Goal: Download file/media

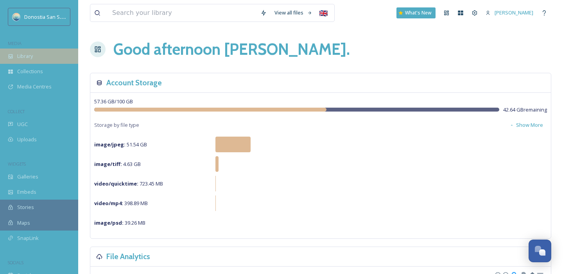
click at [42, 55] on div "Library" at bounding box center [39, 55] width 78 height 15
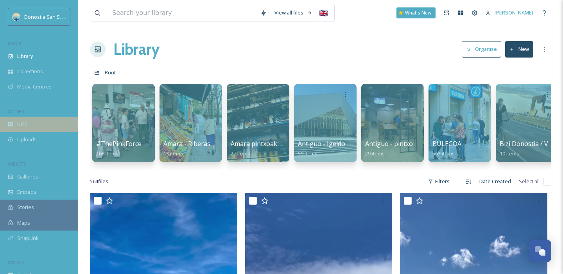
click at [27, 121] on span "UGC" at bounding box center [22, 123] width 11 height 7
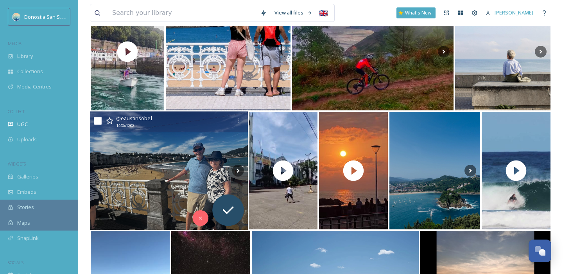
scroll to position [622, 0]
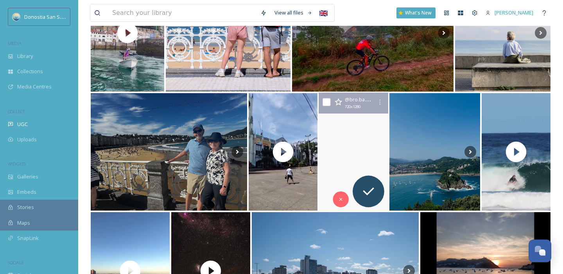
click at [360, 158] on video "Atardecer desde playa zuriola \a#explore #donosti #donostia #playazurriola" at bounding box center [353, 152] width 71 height 118
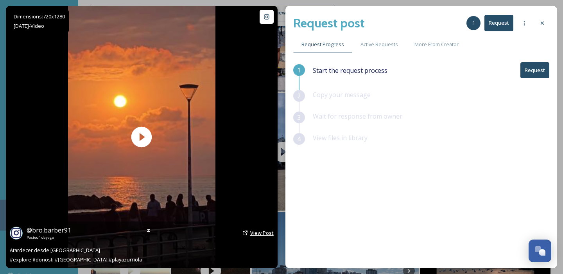
click at [257, 231] on span "View Post" at bounding box center [261, 232] width 23 height 7
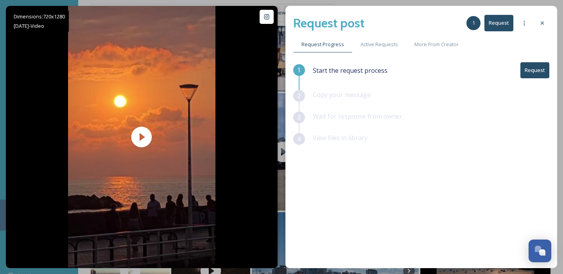
click at [540, 22] on icon at bounding box center [541, 22] width 3 height 3
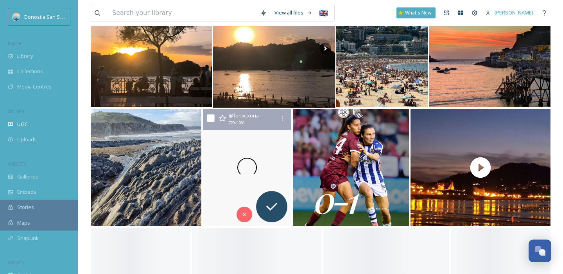
scroll to position [1091, 0]
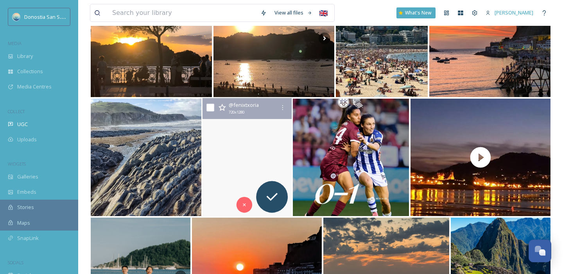
click at [263, 155] on video "#donostia #sansebastián #paisvasco #addicted_to_basque #atardeceres #sunsetlove…" at bounding box center [246, 157] width 89 height 118
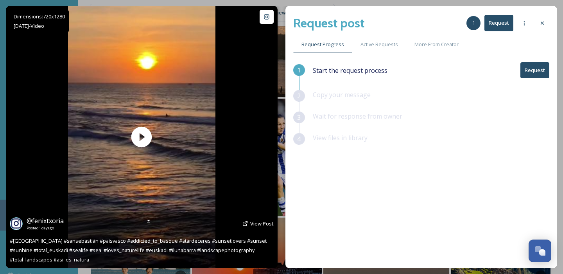
click at [261, 226] on span "View Post" at bounding box center [261, 223] width 23 height 7
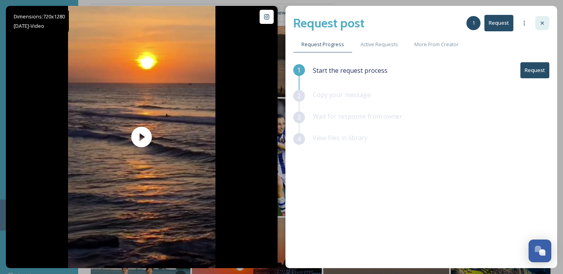
click at [544, 24] on icon at bounding box center [542, 23] width 6 height 6
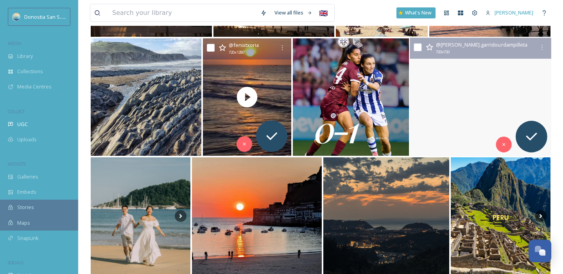
scroll to position [1224, 0]
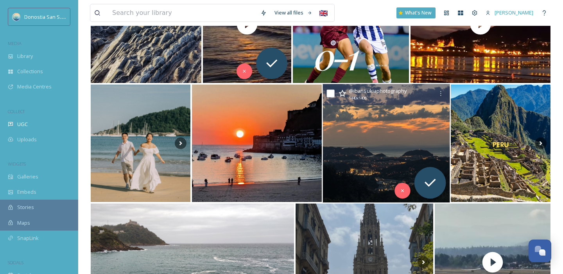
click at [401, 145] on img at bounding box center [386, 143] width 127 height 118
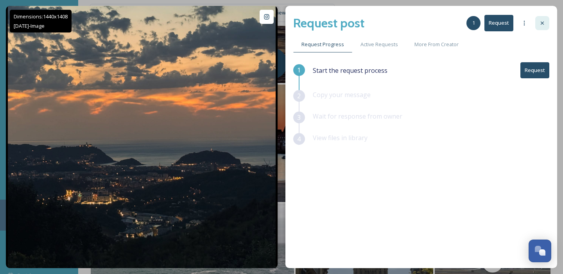
click at [544, 21] on icon at bounding box center [542, 23] width 6 height 6
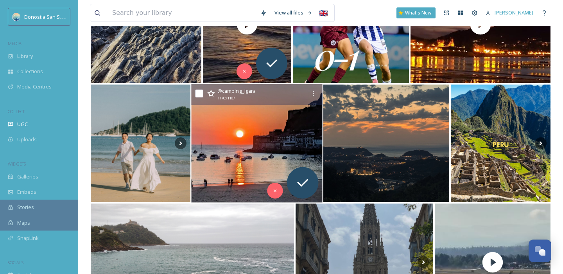
click at [257, 122] on img at bounding box center [256, 143] width 131 height 118
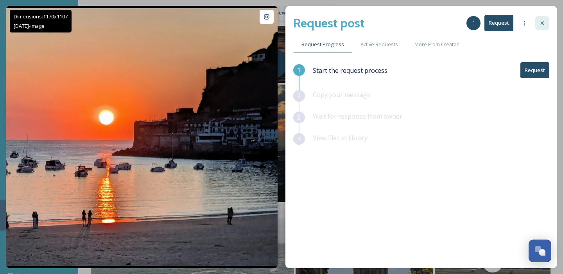
click at [545, 24] on icon at bounding box center [542, 23] width 6 height 6
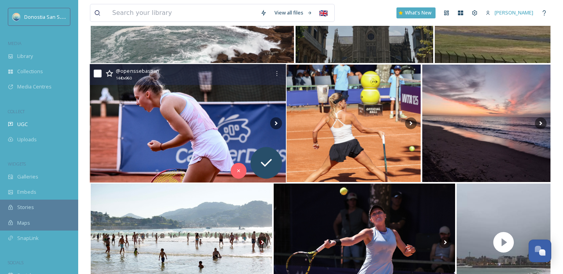
scroll to position [1589, 0]
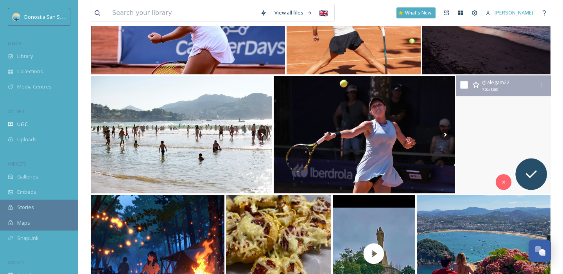
click at [472, 135] on video "A walk by the sea \a\a#donostia #donostiasansebastian" at bounding box center [503, 134] width 95 height 118
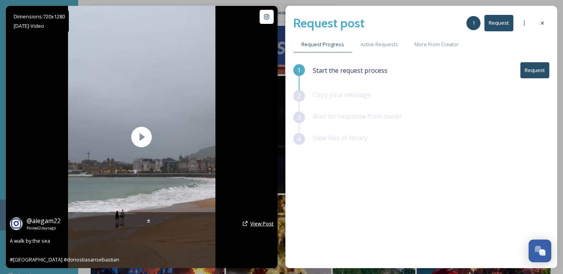
click at [256, 224] on span "View Post" at bounding box center [261, 223] width 23 height 7
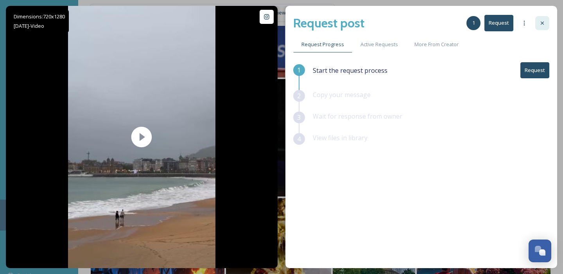
scroll to position [1585, 0]
click at [542, 23] on icon at bounding box center [542, 23] width 6 height 6
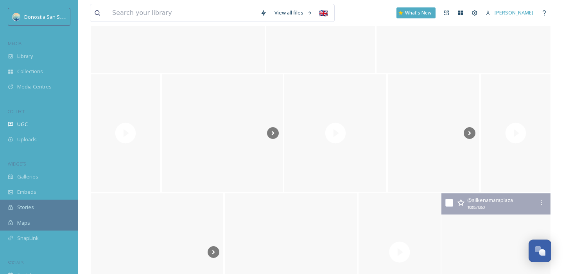
scroll to position [9070, 0]
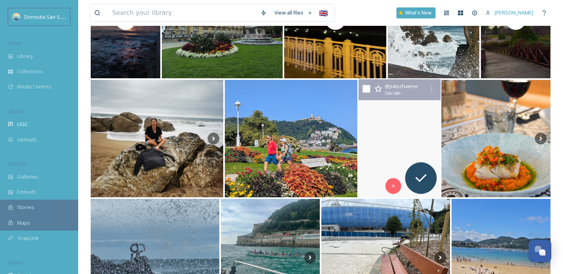
click at [402, 136] on video "📍San Sebastián 🏝️🏊🏼‍♂️🚤🇪🇸\a\a#sansebastian #sansebastián #playadelaconcha #dono…" at bounding box center [399, 138] width 82 height 118
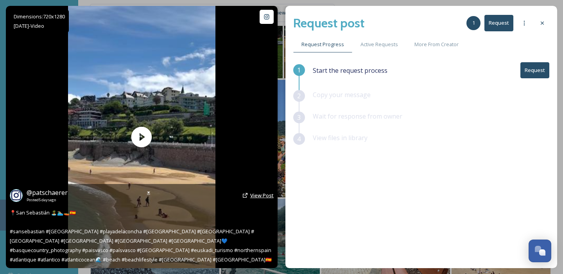
click at [268, 195] on span "View Post" at bounding box center [261, 194] width 23 height 7
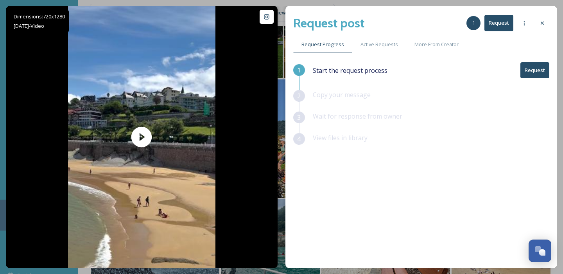
drag, startPoint x: 543, startPoint y: 22, endPoint x: 340, endPoint y: 115, distance: 222.8
click at [543, 22] on icon at bounding box center [541, 22] width 3 height 3
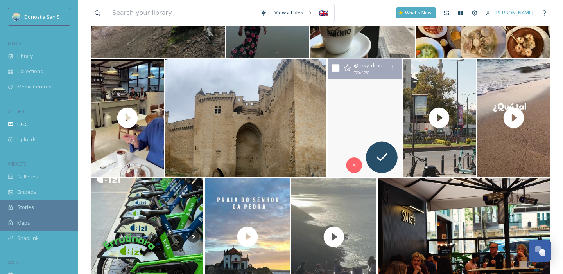
scroll to position [12772, 0]
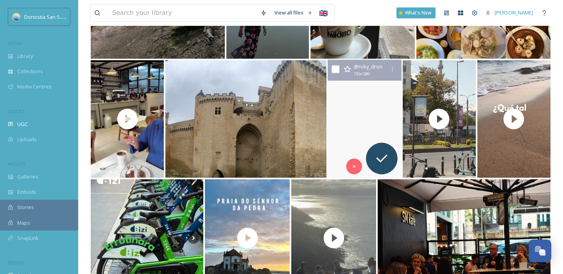
click at [360, 105] on video "Peine del viento de Eduardo Chillida visto desde un dron en tres tomas distinta…" at bounding box center [364, 119] width 74 height 118
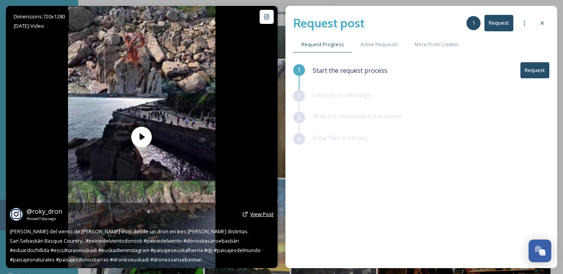
click at [254, 212] on span "View Post" at bounding box center [261, 213] width 23 height 7
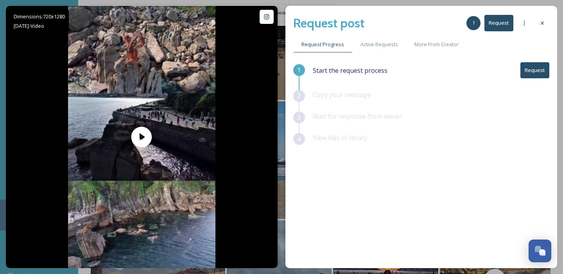
scroll to position [11971, 0]
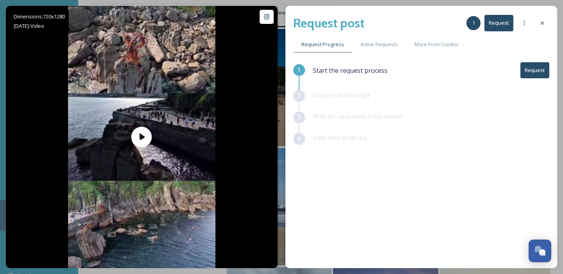
drag, startPoint x: 547, startPoint y: 23, endPoint x: 555, endPoint y: 59, distance: 36.7
click at [547, 24] on div at bounding box center [542, 23] width 14 height 14
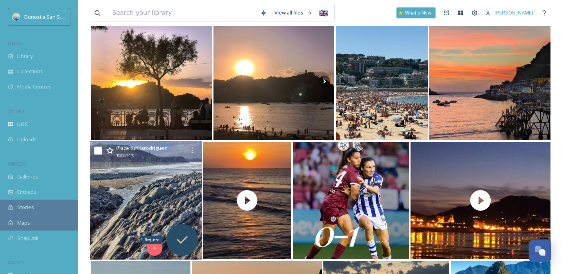
scroll to position [1077, 0]
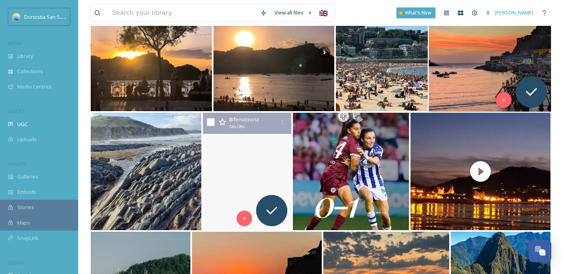
click at [466, 82] on img at bounding box center [490, 52] width 122 height 118
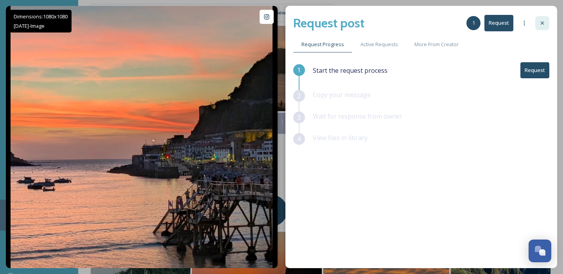
click at [542, 22] on icon at bounding box center [542, 23] width 6 height 6
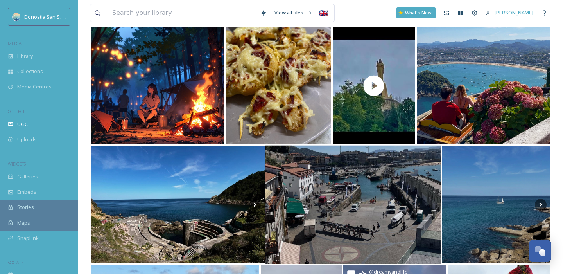
scroll to position [1712, 0]
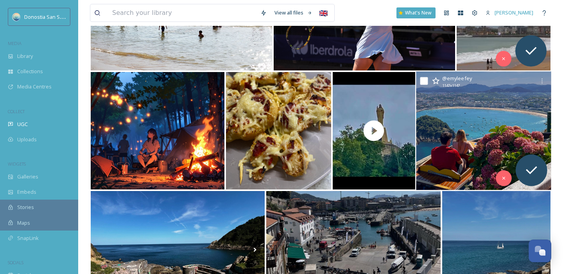
click at [444, 155] on img at bounding box center [483, 131] width 135 height 118
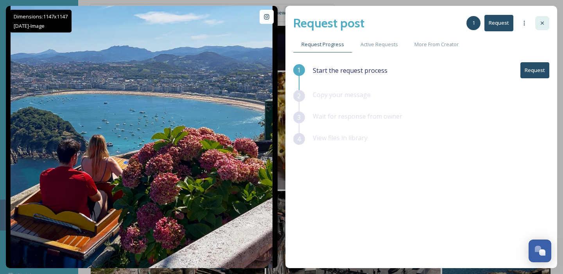
click at [546, 23] on div at bounding box center [542, 23] width 14 height 14
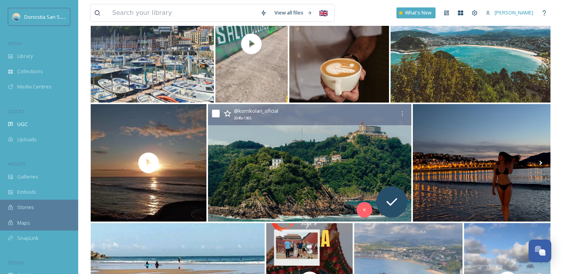
scroll to position [4786, 0]
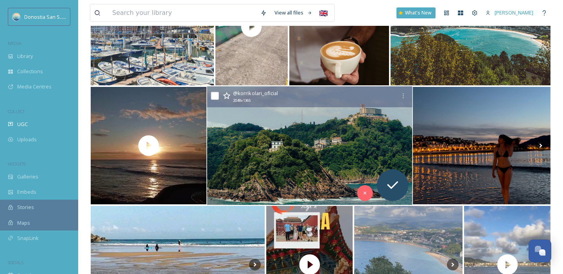
click at [288, 172] on img at bounding box center [309, 145] width 205 height 118
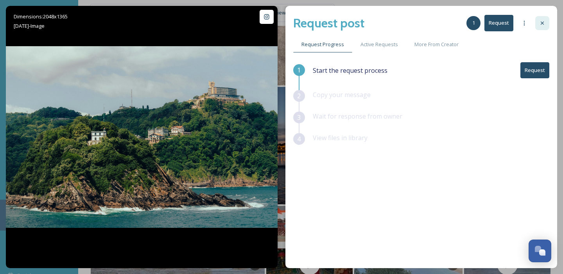
click at [542, 22] on icon at bounding box center [542, 23] width 6 height 6
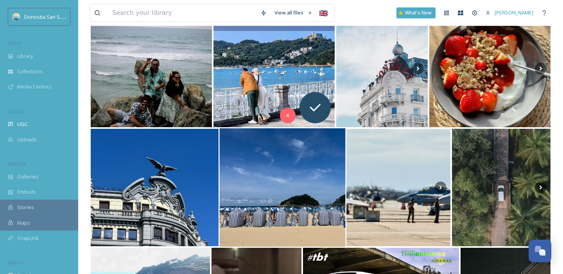
scroll to position [5134, 0]
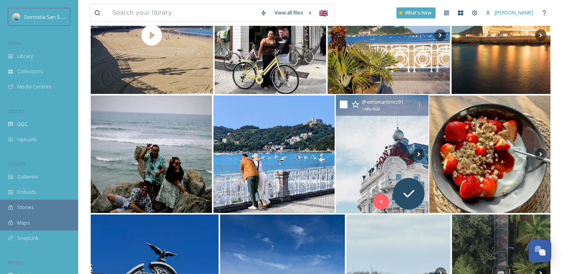
click at [356, 153] on img at bounding box center [381, 154] width 93 height 118
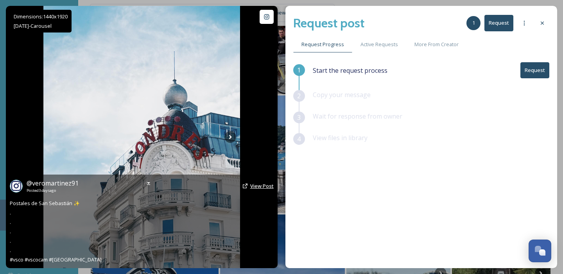
click at [261, 188] on span "View Post" at bounding box center [261, 185] width 23 height 7
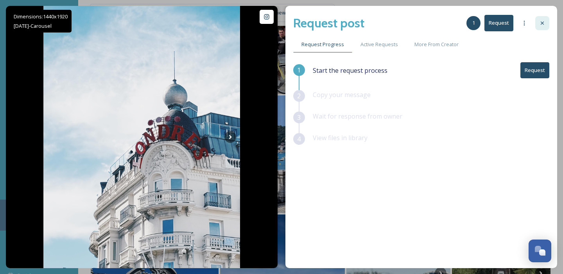
click at [542, 21] on icon at bounding box center [542, 23] width 6 height 6
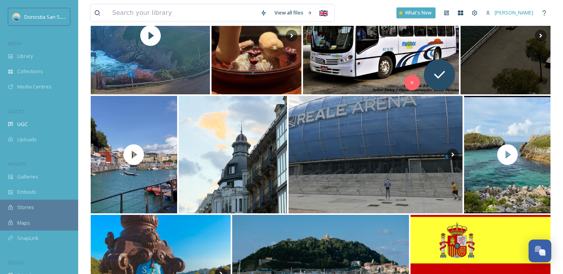
scroll to position [5510, 0]
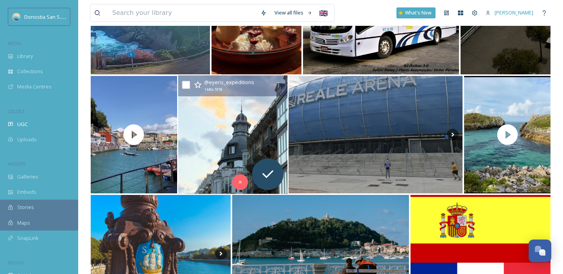
click at [256, 150] on img at bounding box center [232, 134] width 109 height 118
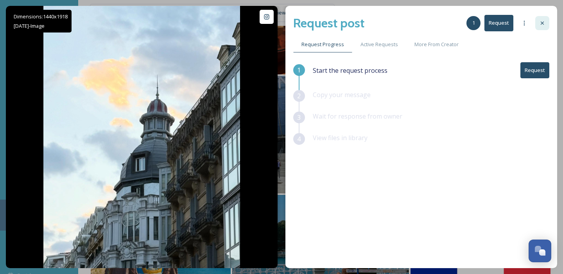
click at [540, 24] on icon at bounding box center [541, 22] width 3 height 3
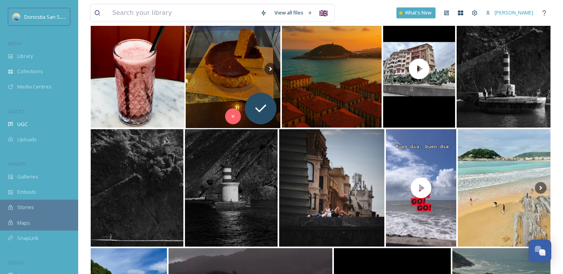
scroll to position [6387, 0]
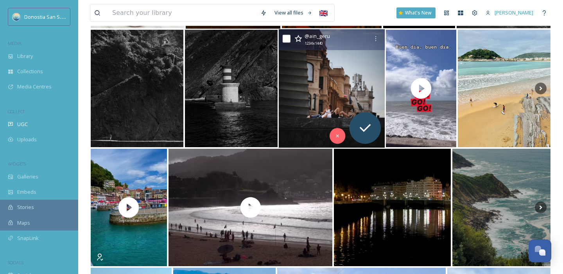
click at [316, 80] on img at bounding box center [331, 88] width 106 height 118
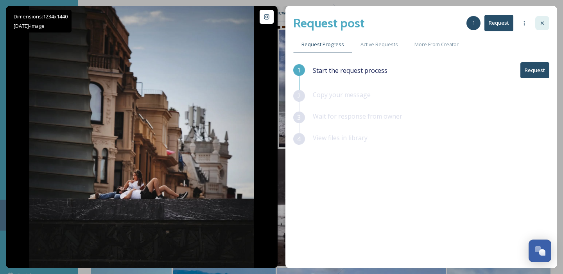
click at [541, 25] on icon at bounding box center [542, 23] width 6 height 6
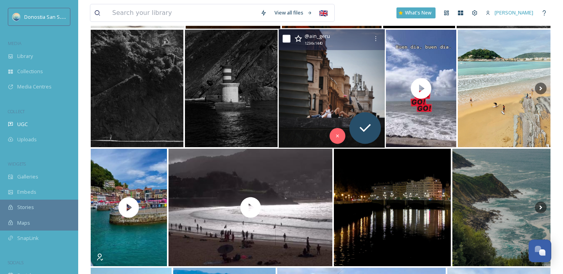
click at [335, 90] on img at bounding box center [331, 88] width 106 height 118
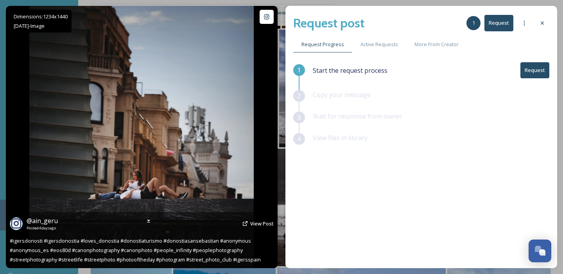
drag, startPoint x: 247, startPoint y: 223, endPoint x: 255, endPoint y: 219, distance: 8.9
click at [247, 223] on icon at bounding box center [245, 223] width 6 height 6
click at [263, 225] on span "View Post" at bounding box center [261, 223] width 23 height 7
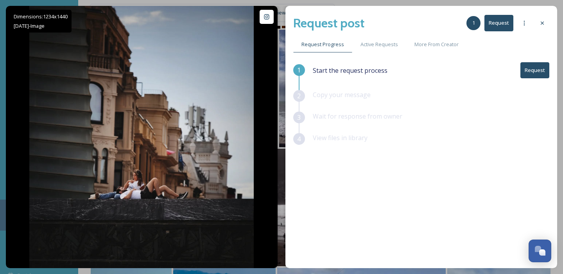
click at [543, 24] on icon at bounding box center [541, 22] width 3 height 3
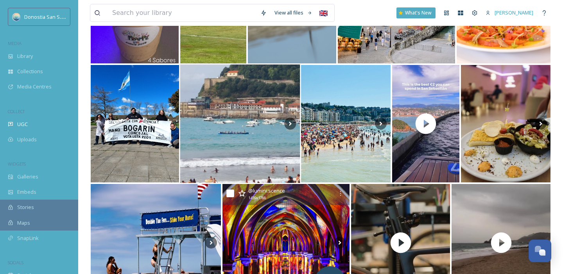
scroll to position [7768, 0]
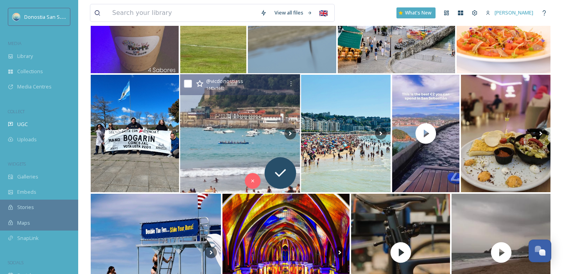
click at [257, 132] on img at bounding box center [240, 133] width 120 height 118
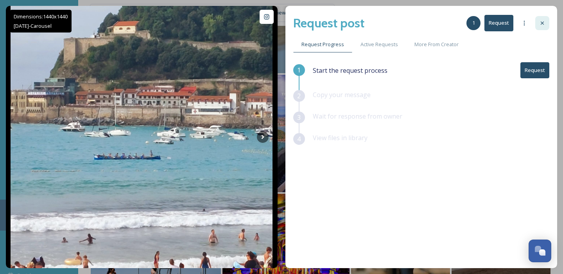
click at [548, 23] on div at bounding box center [542, 23] width 14 height 14
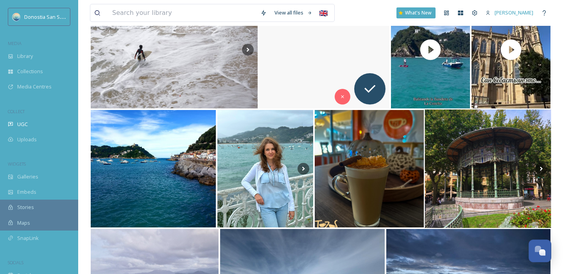
scroll to position [8110, 0]
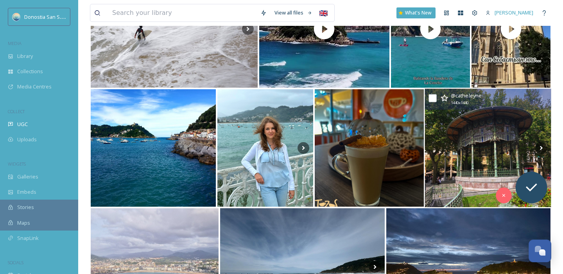
click at [483, 163] on img at bounding box center [487, 148] width 126 height 118
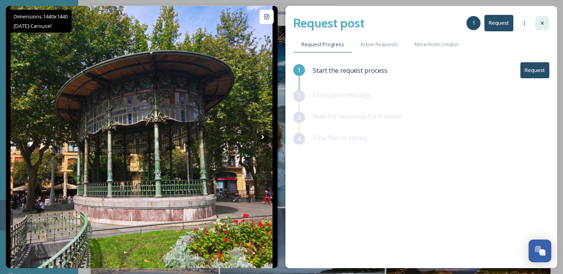
click at [541, 21] on icon at bounding box center [542, 23] width 6 height 6
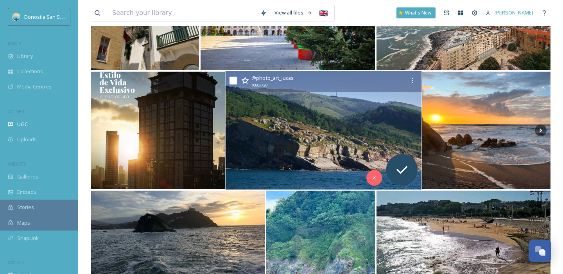
scroll to position [8721, 0]
click at [281, 161] on img at bounding box center [323, 131] width 196 height 118
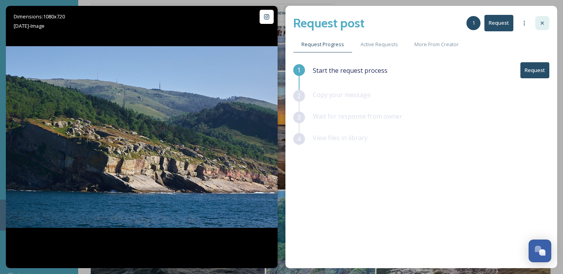
click at [544, 21] on icon at bounding box center [542, 23] width 6 height 6
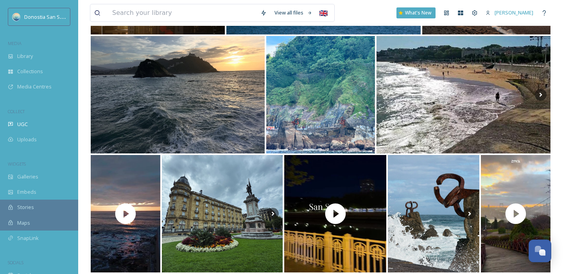
scroll to position [8902, 0]
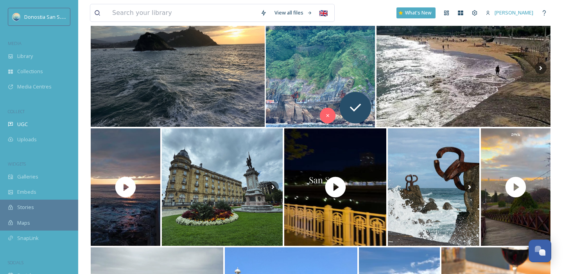
click at [319, 74] on img at bounding box center [320, 68] width 109 height 118
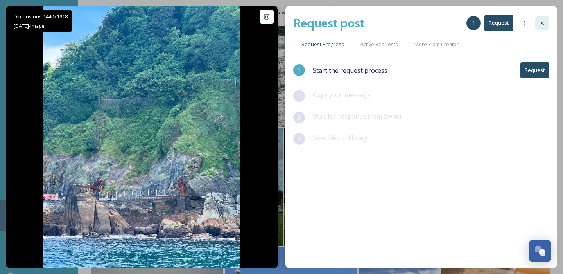
click at [545, 21] on div at bounding box center [542, 23] width 14 height 14
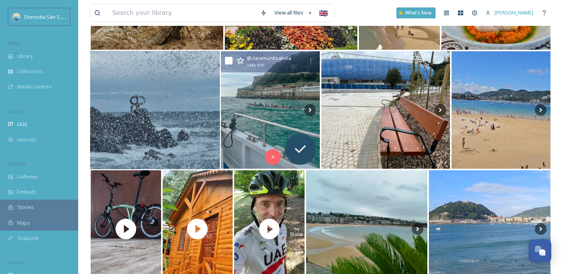
scroll to position [9179, 0]
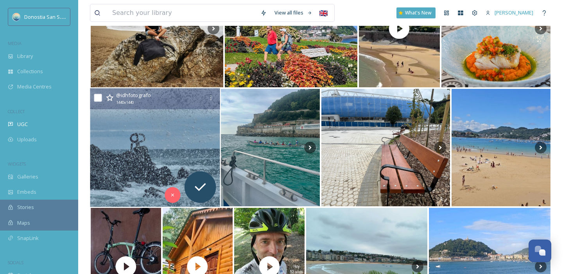
click at [166, 150] on img at bounding box center [155, 147] width 130 height 118
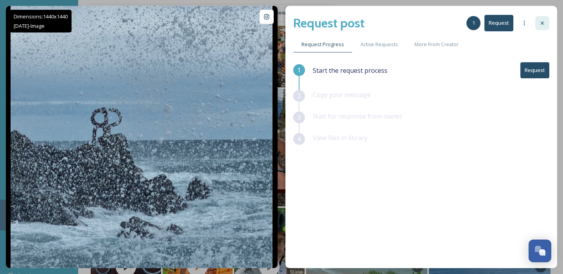
click at [542, 28] on div at bounding box center [542, 23] width 14 height 14
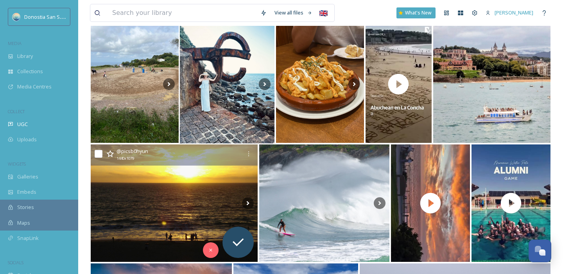
scroll to position [9541, 0]
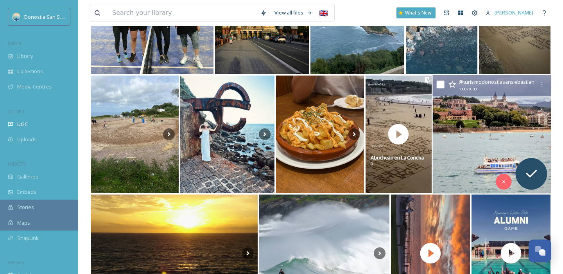
click at [503, 136] on img at bounding box center [491, 134] width 118 height 118
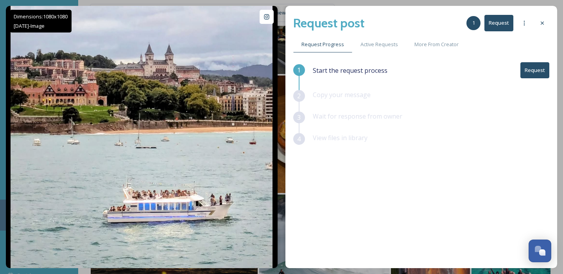
scroll to position [9550, 0]
click at [544, 21] on icon at bounding box center [542, 23] width 6 height 6
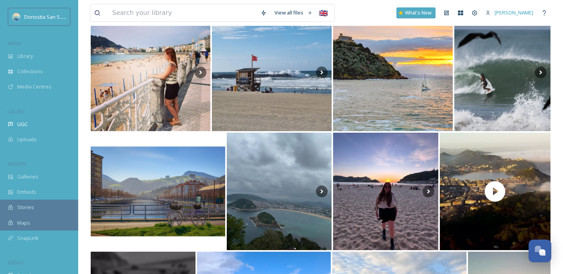
scroll to position [12025, 0]
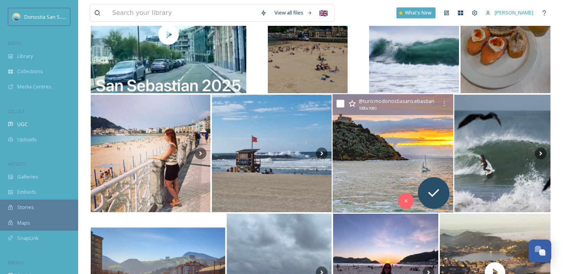
click at [378, 148] on img at bounding box center [392, 153] width 121 height 118
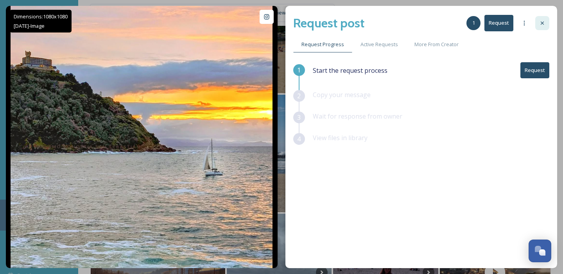
click at [547, 21] on div at bounding box center [542, 23] width 14 height 14
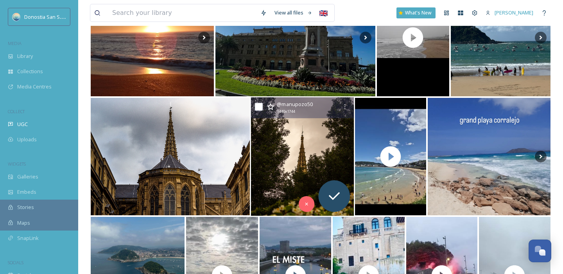
scroll to position [14320, 0]
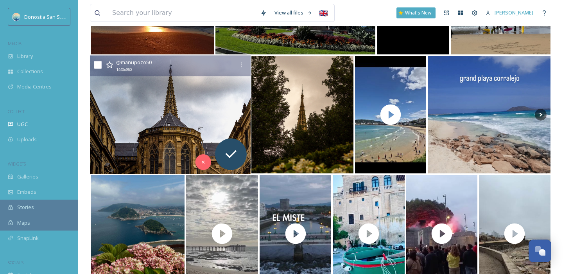
click at [175, 127] on img at bounding box center [170, 114] width 161 height 118
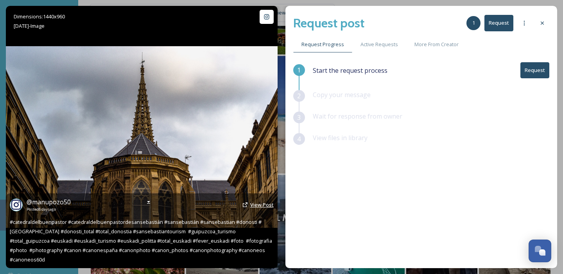
click at [258, 208] on span "View Post" at bounding box center [261, 204] width 23 height 7
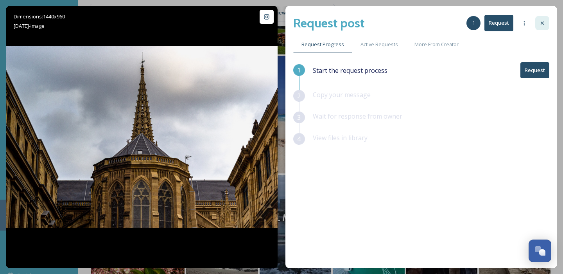
click at [537, 22] on div at bounding box center [542, 23] width 14 height 14
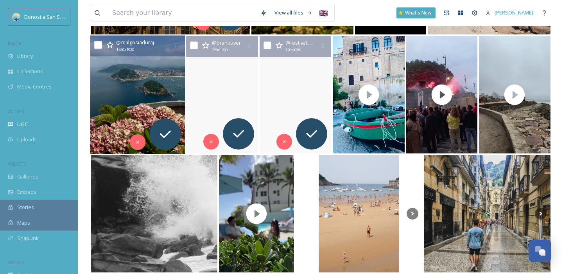
scroll to position [14444, 0]
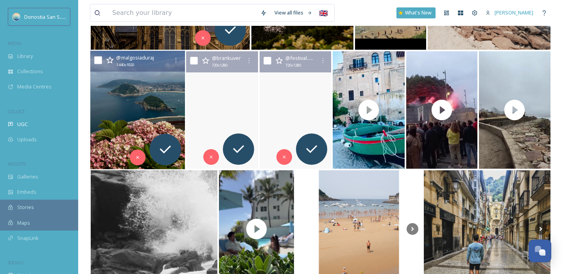
click at [144, 89] on img at bounding box center [137, 110] width 95 height 118
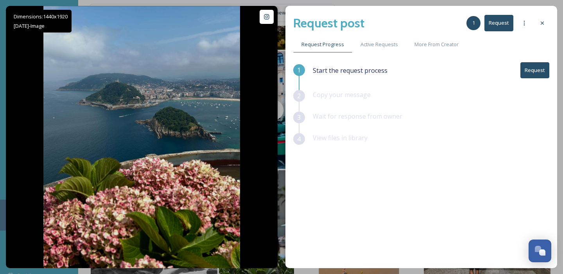
click at [539, 20] on icon at bounding box center [542, 23] width 6 height 6
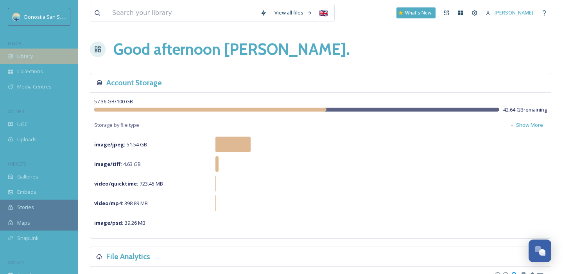
click at [36, 57] on div "Library" at bounding box center [39, 55] width 78 height 15
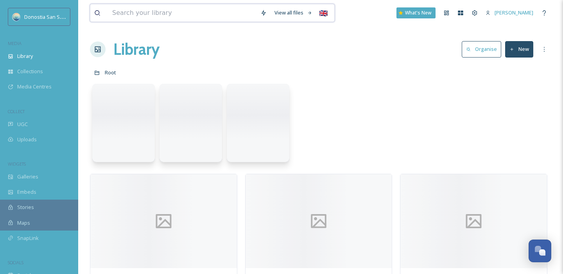
click at [161, 17] on input at bounding box center [182, 12] width 148 height 17
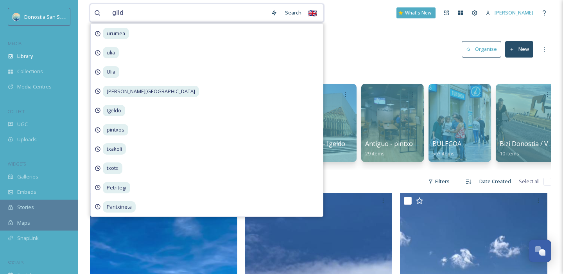
type input "gilda"
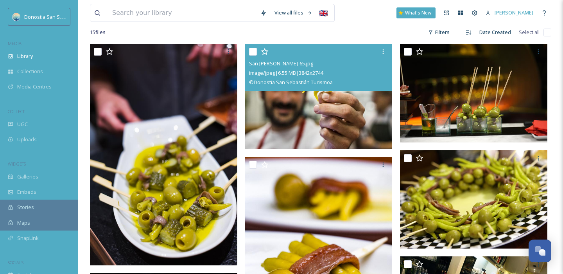
scroll to position [85, 0]
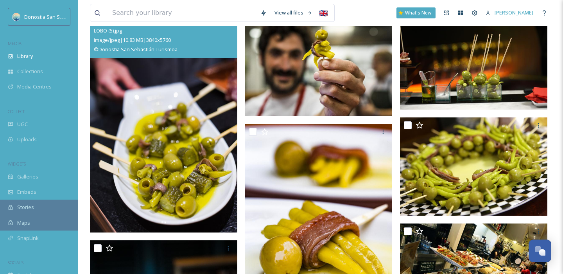
click at [187, 169] on img at bounding box center [163, 121] width 147 height 221
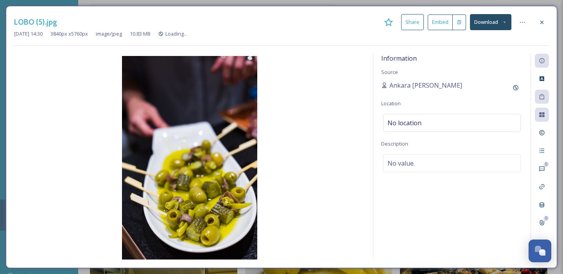
click at [505, 24] on icon at bounding box center [504, 22] width 5 height 5
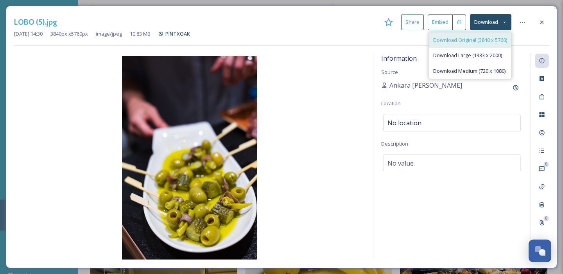
click at [479, 42] on span "Download Original (3840 x 5760)" at bounding box center [470, 39] width 74 height 7
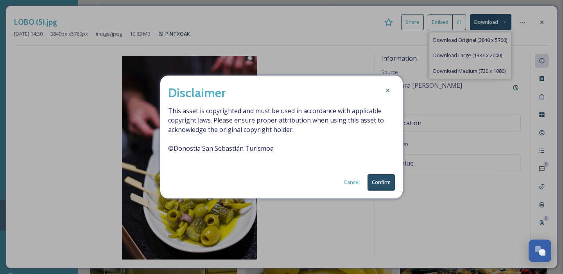
drag, startPoint x: 377, startPoint y: 174, endPoint x: 381, endPoint y: 179, distance: 6.5
click at [377, 174] on div "Disclaimer This asset is copyrighted and must be used in accordance with applic…" at bounding box center [281, 136] width 242 height 122
click at [381, 179] on button "Confirm" at bounding box center [380, 182] width 27 height 16
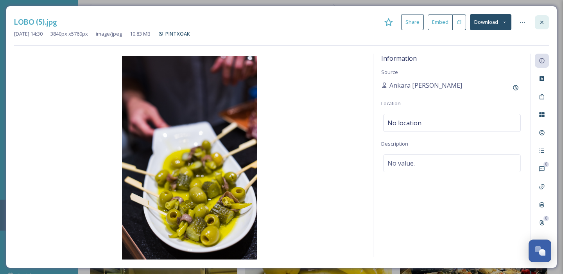
click at [542, 23] on icon at bounding box center [541, 21] width 3 height 3
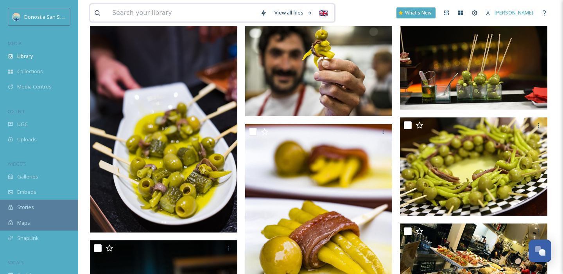
click at [152, 17] on input at bounding box center [182, 12] width 148 height 17
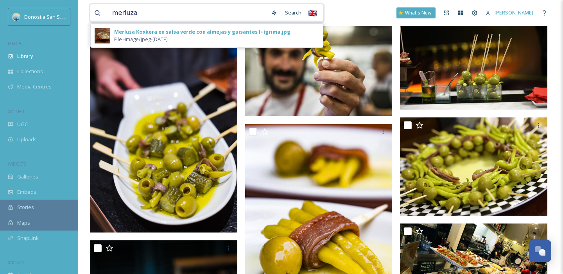
type input "merluza"
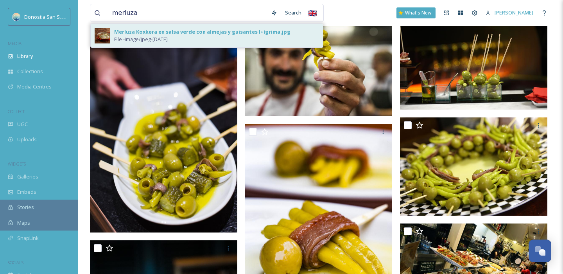
click at [168, 38] on span "File - image/jpeg - Nov 06 2023" at bounding box center [141, 39] width 54 height 7
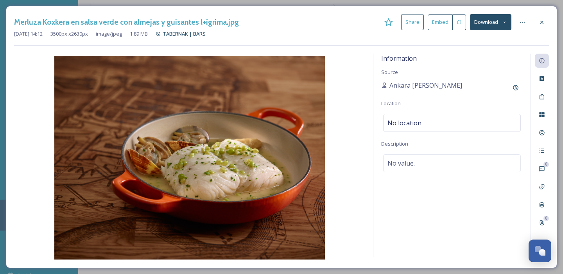
click at [500, 22] on button "Download" at bounding box center [490, 22] width 41 height 16
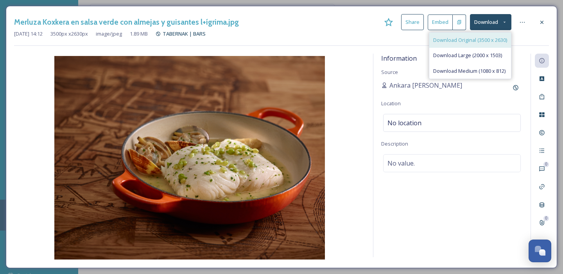
click at [460, 40] on span "Download Original (3500 x 2630)" at bounding box center [470, 39] width 74 height 7
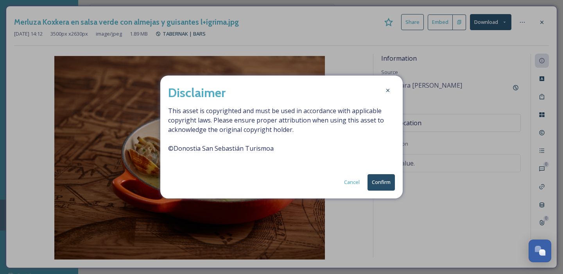
click at [379, 181] on button "Confirm" at bounding box center [380, 182] width 27 height 16
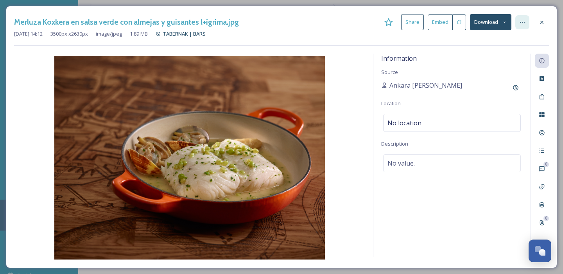
drag, startPoint x: 545, startPoint y: 25, endPoint x: 521, endPoint y: 27, distance: 24.0
click at [545, 25] on div at bounding box center [542, 22] width 14 height 14
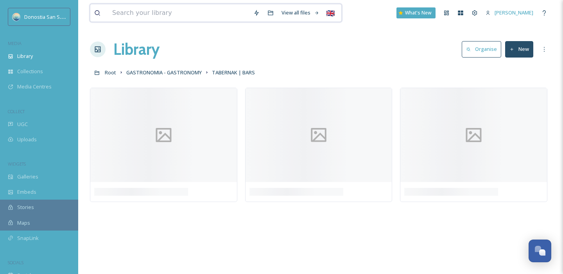
click at [155, 16] on input at bounding box center [178, 12] width 141 height 17
paste input "Txangurro"
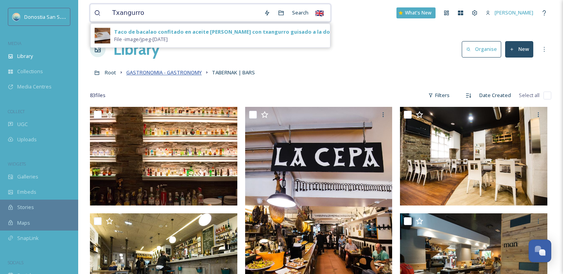
type input "Txangurro"
click at [151, 73] on span "GASTRONOMIA - GASTRONOMY" at bounding box center [163, 72] width 75 height 7
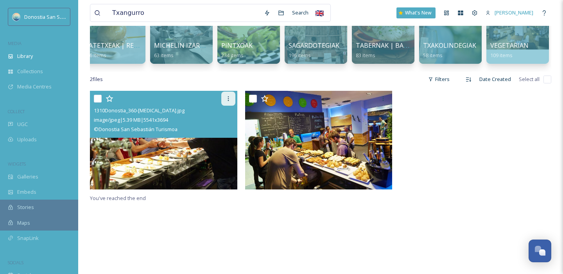
scroll to position [189, 0]
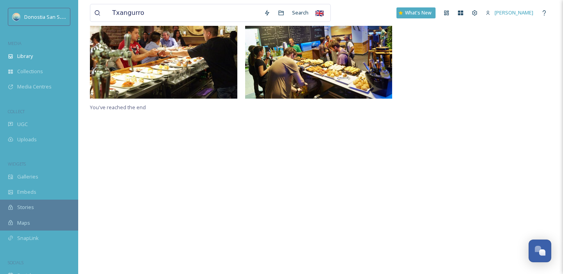
click at [454, 112] on div "You've reached the end" at bounding box center [320, 137] width 461 height 274
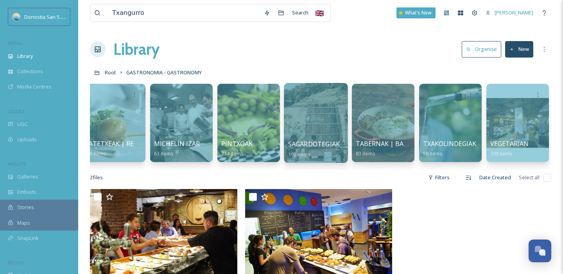
scroll to position [0, 480]
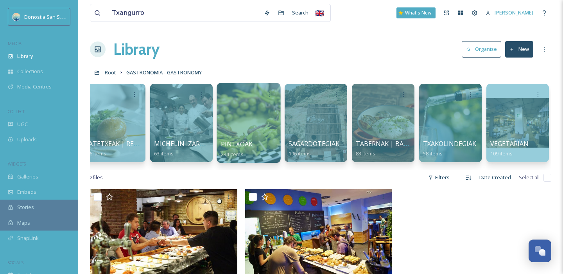
click at [258, 116] on div at bounding box center [248, 123] width 64 height 80
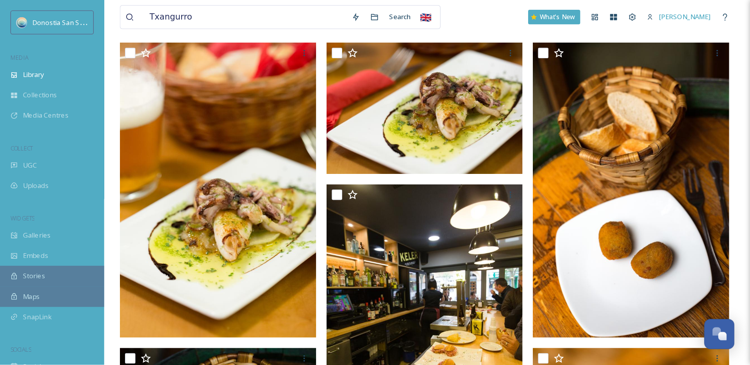
scroll to position [129, 0]
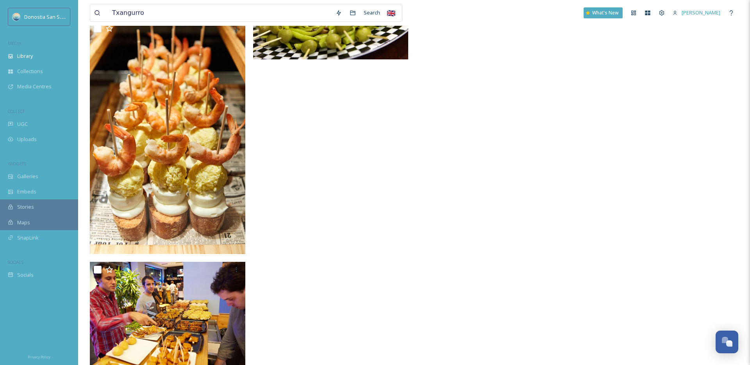
scroll to position [8932, 0]
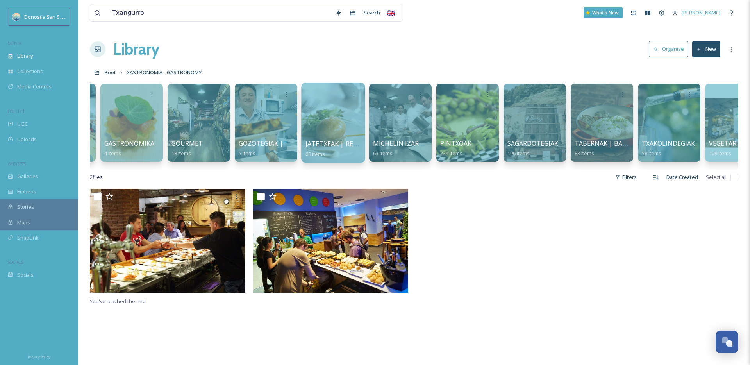
scroll to position [0, 292]
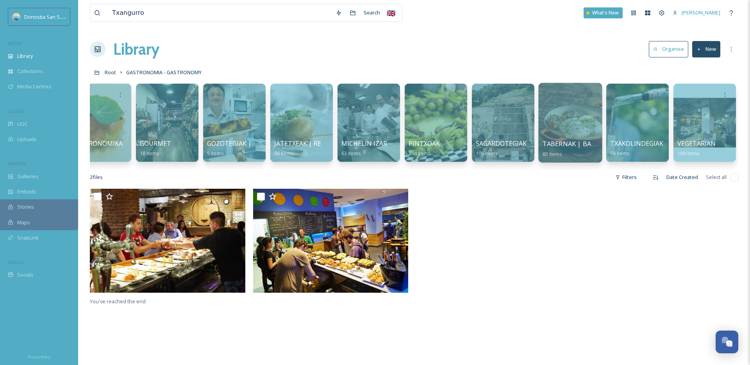
click at [562, 126] on div at bounding box center [570, 123] width 64 height 80
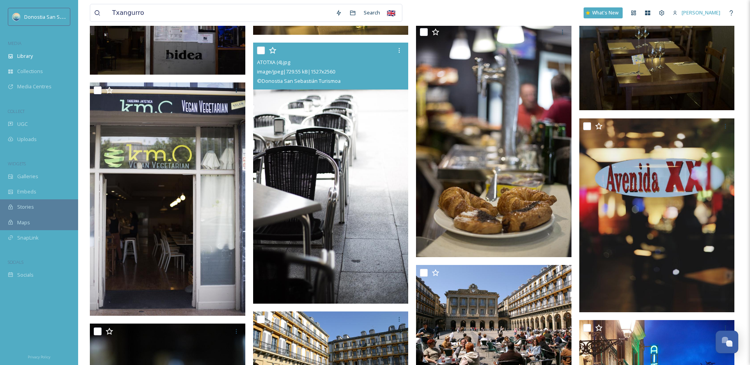
scroll to position [2463, 0]
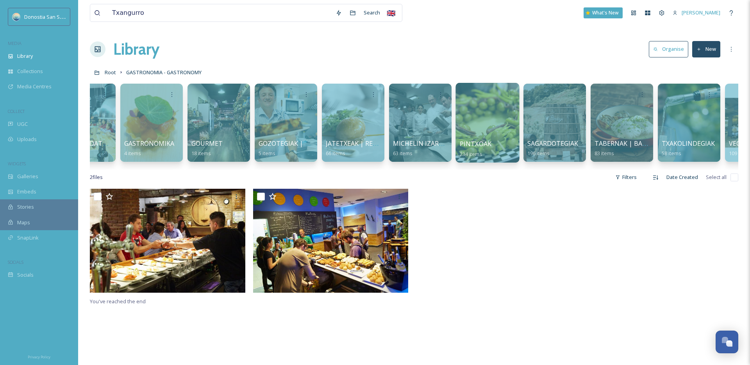
scroll to position [0, 259]
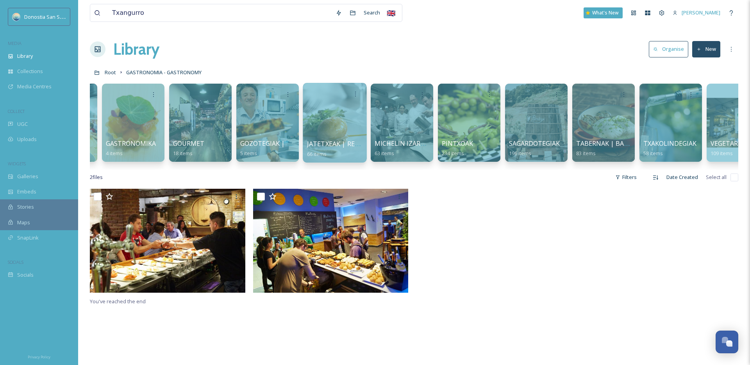
click at [343, 129] on div at bounding box center [335, 123] width 64 height 80
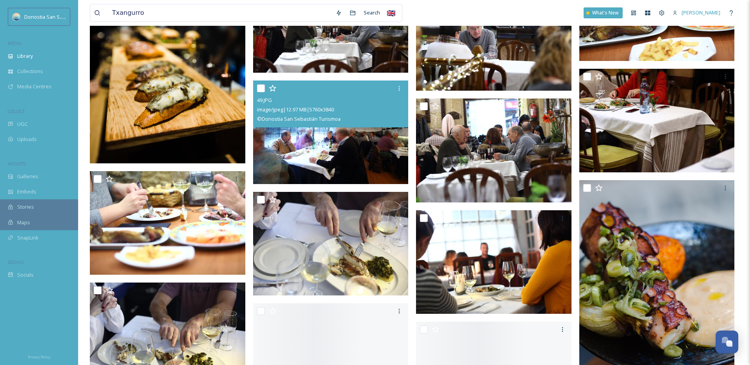
scroll to position [916, 0]
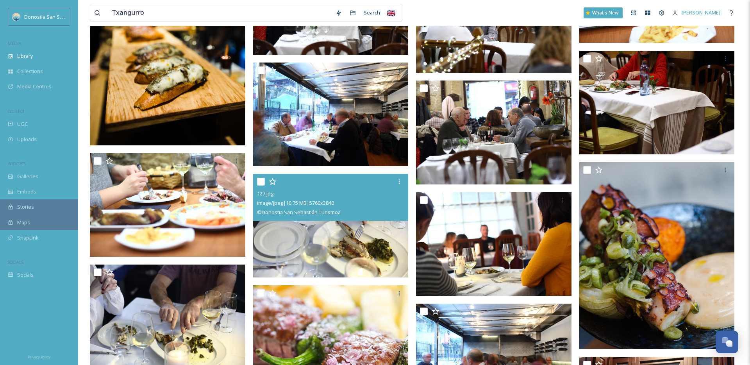
click at [327, 257] on img at bounding box center [331, 226] width 156 height 104
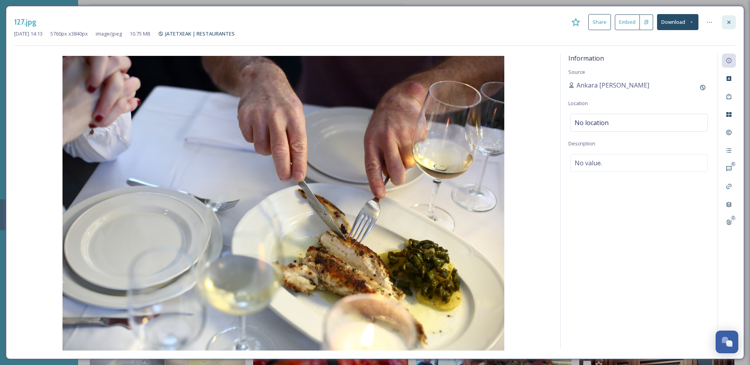
click at [562, 19] on icon at bounding box center [729, 22] width 6 height 6
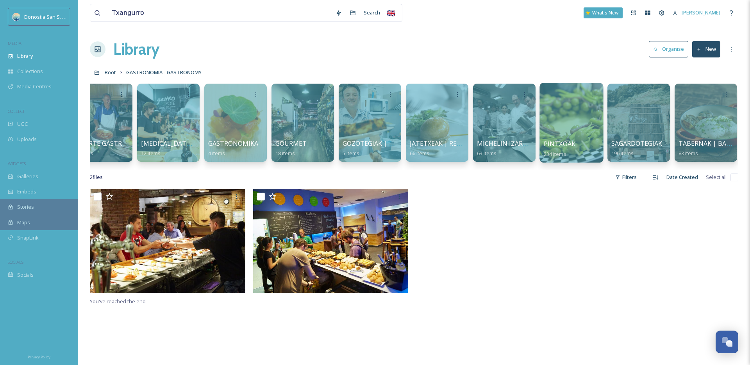
scroll to position [0, 156]
click at [562, 127] on div at bounding box center [572, 123] width 64 height 80
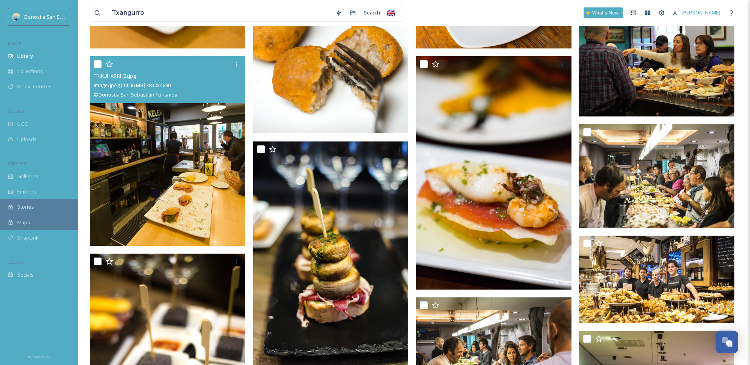
scroll to position [385, 0]
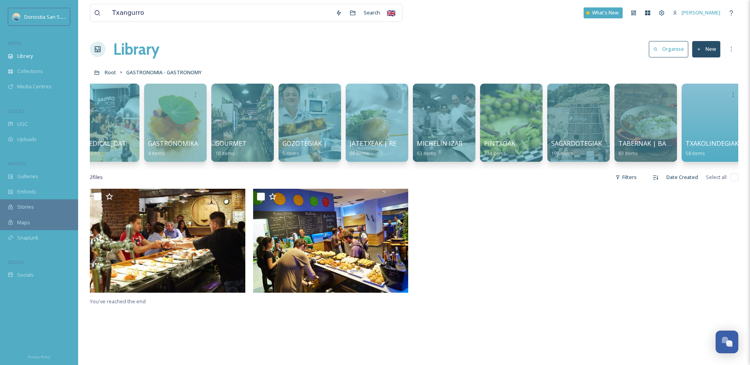
scroll to position [0, 292]
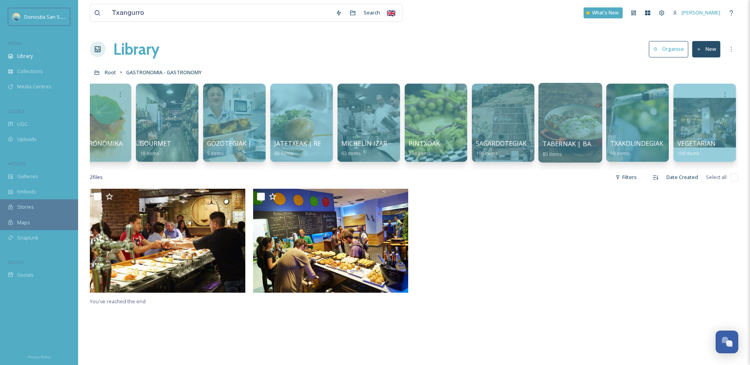
click at [562, 115] on div at bounding box center [570, 123] width 64 height 80
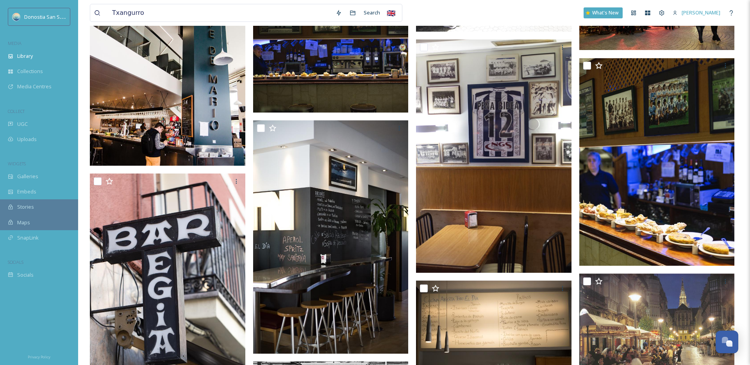
scroll to position [2450, 0]
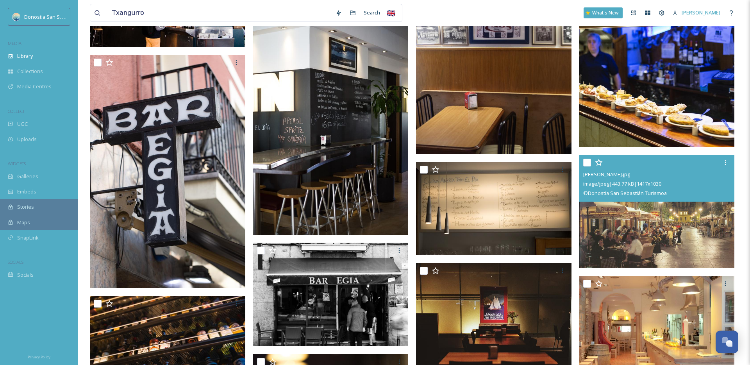
click at [562, 246] on img at bounding box center [658, 211] width 156 height 113
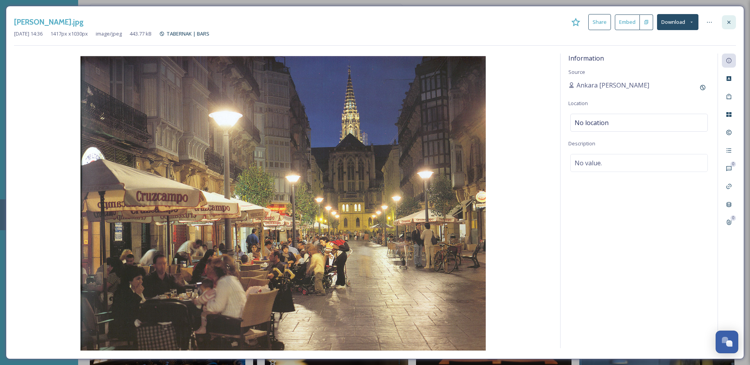
click at [562, 19] on icon at bounding box center [729, 22] width 6 height 6
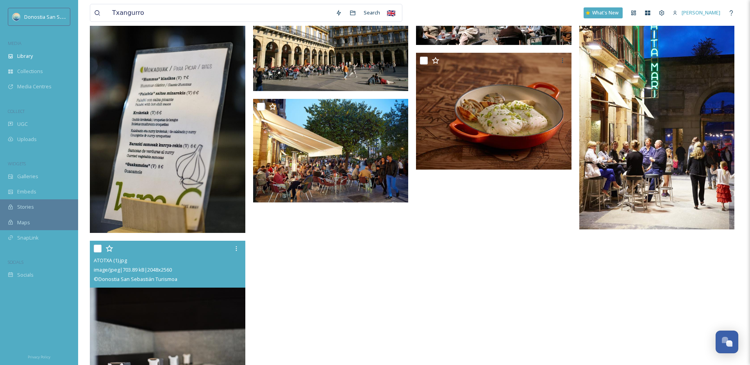
scroll to position [3218, 0]
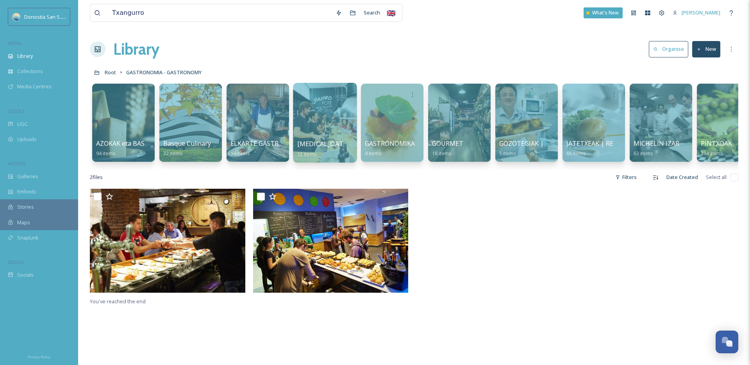
click at [340, 122] on div at bounding box center [325, 123] width 64 height 80
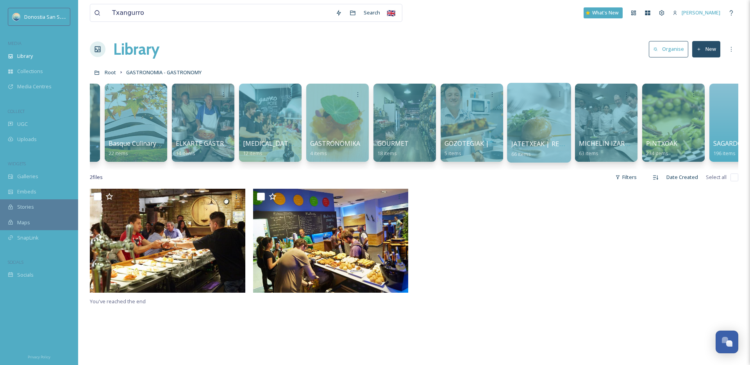
scroll to position [0, 154]
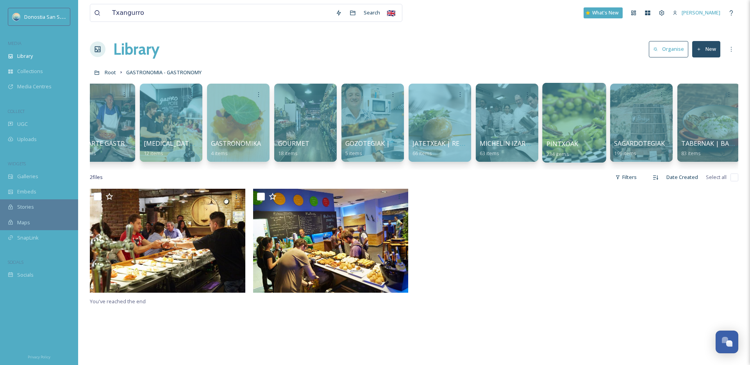
click at [562, 111] on div at bounding box center [574, 123] width 64 height 80
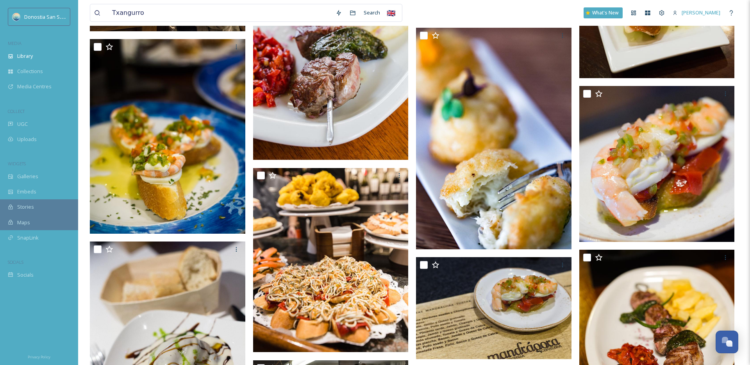
scroll to position [1003, 0]
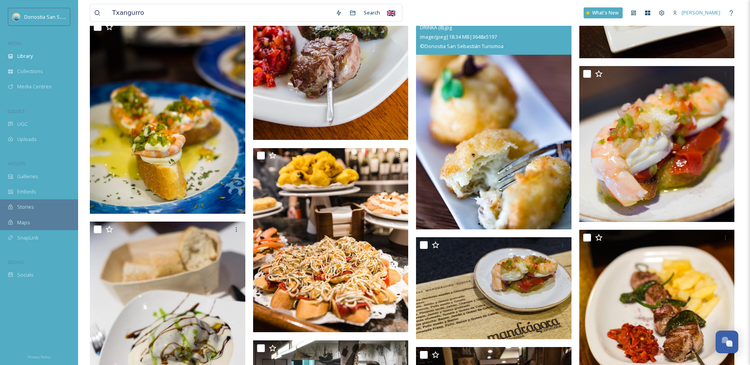
click at [483, 165] on img at bounding box center [494, 119] width 156 height 222
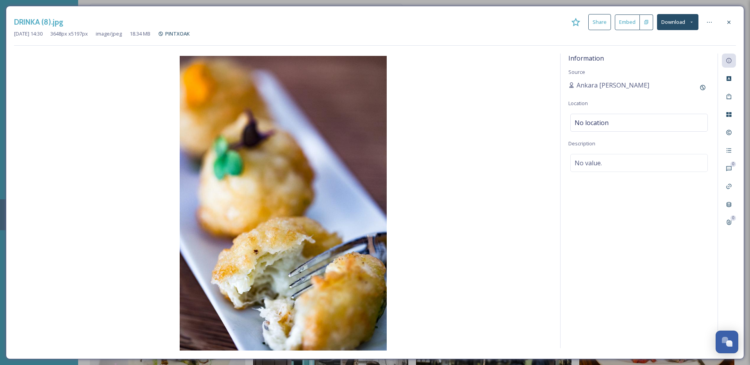
click at [562, 23] on button "Download" at bounding box center [677, 22] width 41 height 16
click at [562, 41] on span "Download Original (3648 x 5197)" at bounding box center [658, 39] width 74 height 7
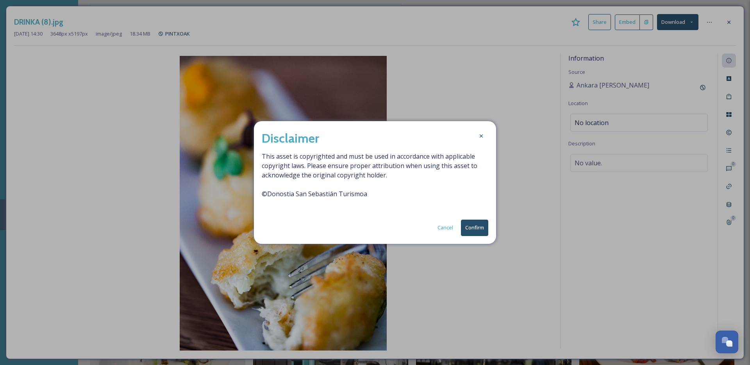
click at [482, 226] on button "Confirm" at bounding box center [474, 228] width 27 height 16
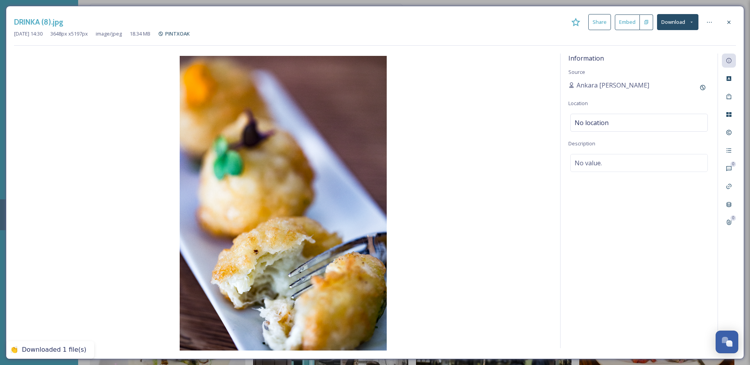
click at [562, 23] on icon at bounding box center [729, 22] width 6 height 6
